Goal: Task Accomplishment & Management: Complete application form

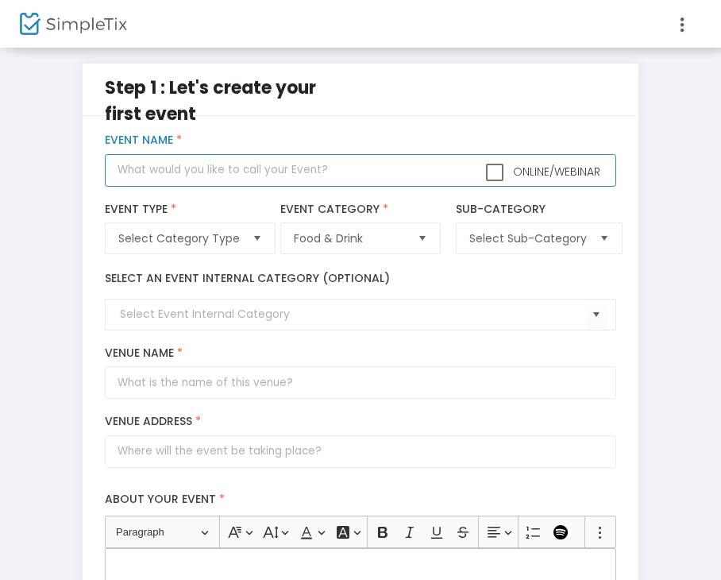
click at [168, 180] on input "text" at bounding box center [360, 170] width 511 height 33
paste input "Tasting Event Abroad Send off Fundraising Party"
click at [192, 167] on input "Tasting Event Abroad Send off Fundraising Party" at bounding box center [360, 170] width 511 height 33
type input "Tasting Event Abroad Send off Fundraising Party"
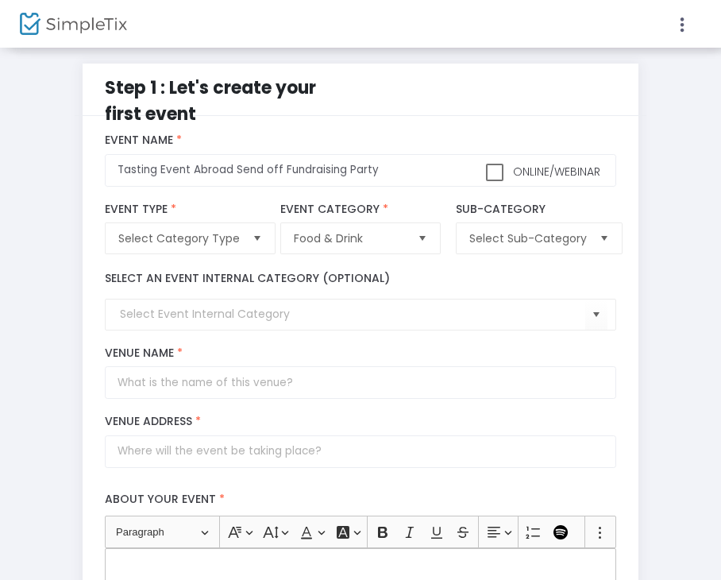
click at [300, 277] on label "Select an event internal category (optional)" at bounding box center [247, 278] width 285 height 17
